Goal: Task Accomplishment & Management: Use online tool/utility

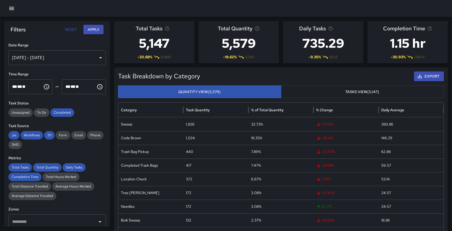
click at [45, 58] on div "[DATE] - [DATE]" at bounding box center [56, 57] width 97 height 15
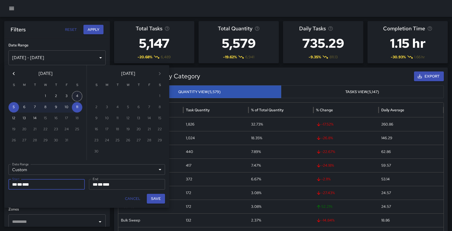
click at [77, 95] on button "4" at bounding box center [77, 96] width 11 height 11
click at [14, 74] on icon "Previous month" at bounding box center [14, 73] width 2 height 3
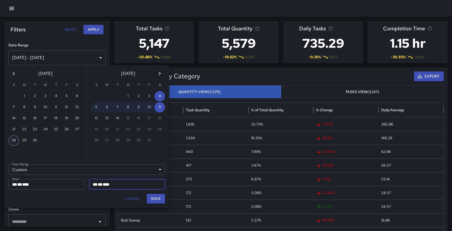
click at [12, 140] on button "28" at bounding box center [13, 140] width 11 height 11
type input "**********"
click at [160, 96] on button "4" at bounding box center [159, 96] width 11 height 11
type input "**********"
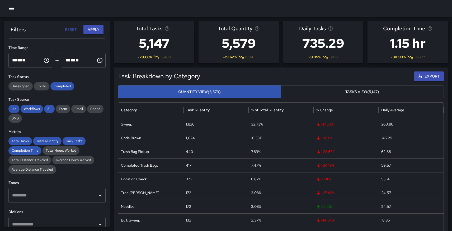
scroll to position [28, 0]
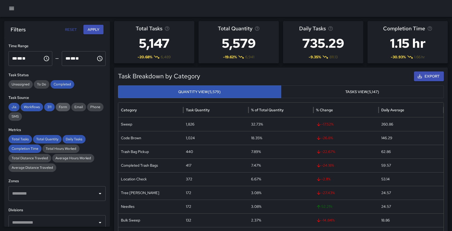
click at [59, 108] on span "Form" at bounding box center [63, 107] width 15 height 5
click at [79, 107] on span "Email" at bounding box center [78, 107] width 15 height 5
click at [93, 109] on span "Phone" at bounding box center [95, 107] width 16 height 5
click at [16, 116] on span "SMS" at bounding box center [14, 116] width 13 height 5
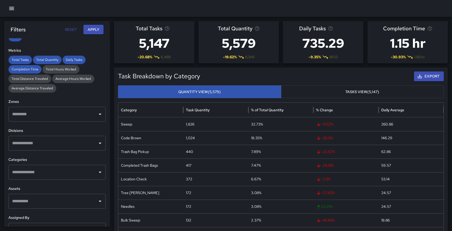
scroll to position [114, 0]
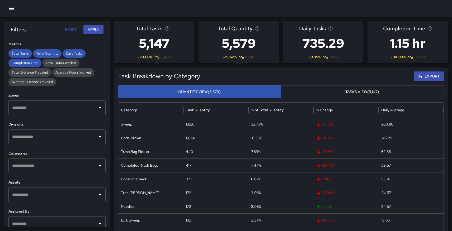
click at [75, 137] on input "text" at bounding box center [53, 137] width 85 height 10
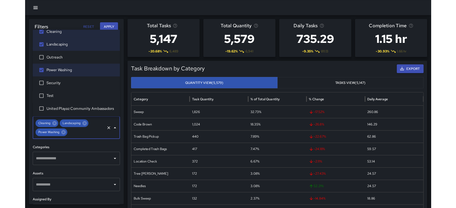
scroll to position [0, 0]
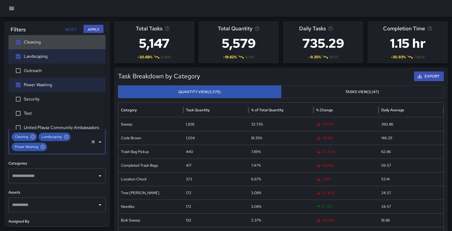
click at [93, 27] on button "Apply" at bounding box center [93, 30] width 20 height 10
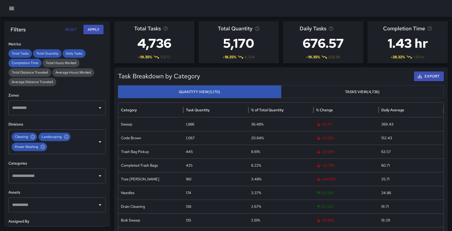
click at [421, 77] on icon "button" at bounding box center [419, 76] width 5 height 5
